Goal: Navigation & Orientation: Find specific page/section

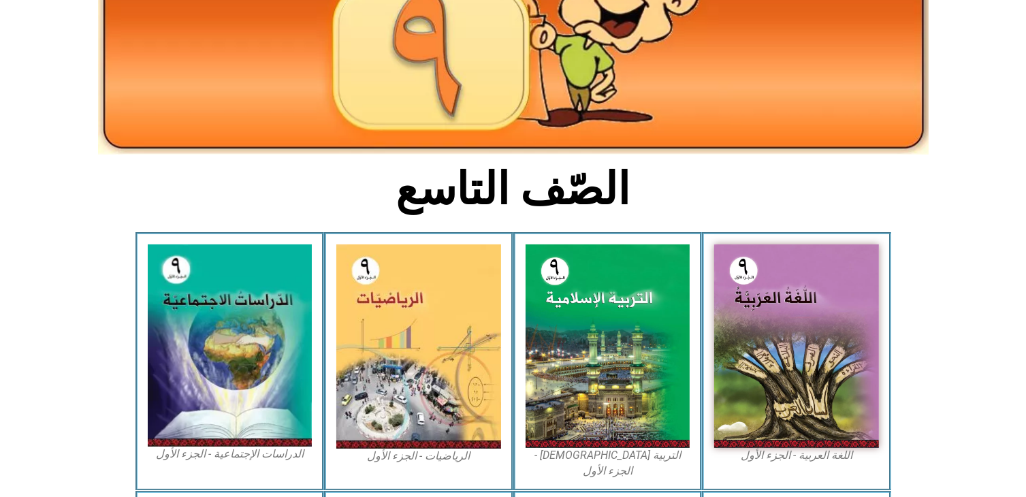
scroll to position [192, 0]
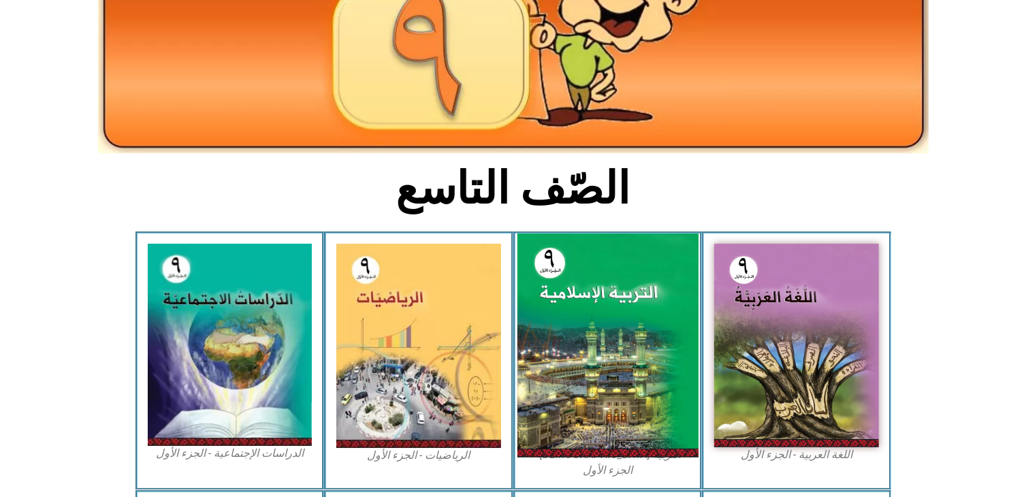
click at [606, 366] on img at bounding box center [607, 346] width 181 height 224
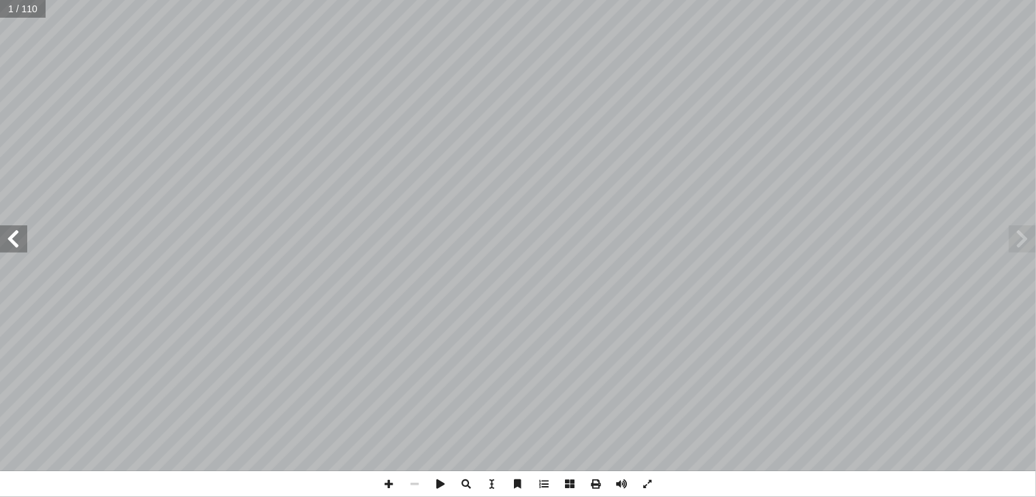
click at [17, 245] on span at bounding box center [13, 238] width 27 height 27
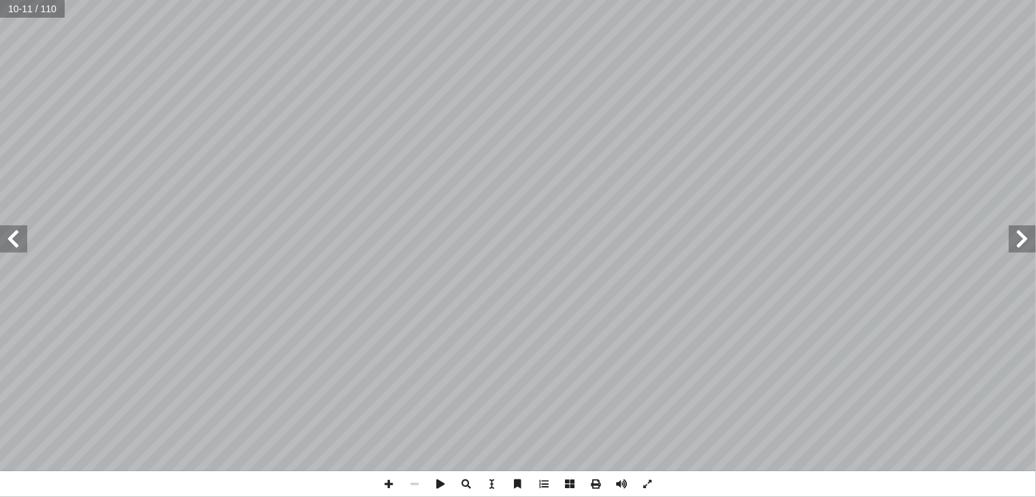
click at [17, 245] on span at bounding box center [13, 238] width 27 height 27
click at [1019, 247] on span at bounding box center [1022, 238] width 27 height 27
click at [388, 486] on span at bounding box center [389, 484] width 26 height 26
click at [22, 238] on span at bounding box center [13, 238] width 27 height 27
